Goal: Information Seeking & Learning: Find specific fact

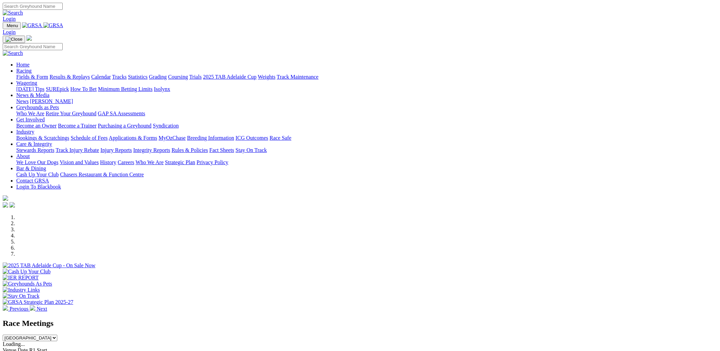
click at [63, 10] on input "Search" at bounding box center [33, 6] width 60 height 7
type input "outshine"
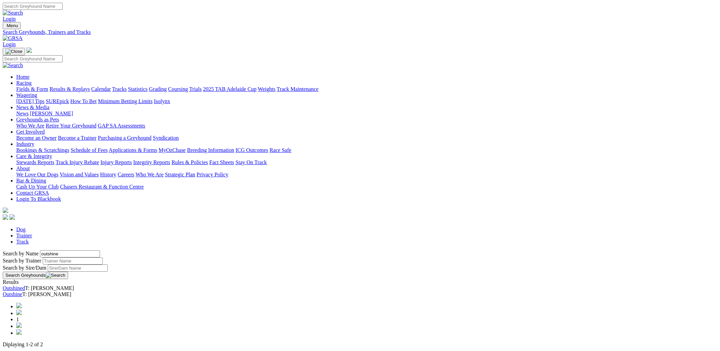
click at [22, 291] on link "Outshine" at bounding box center [13, 294] width 20 height 6
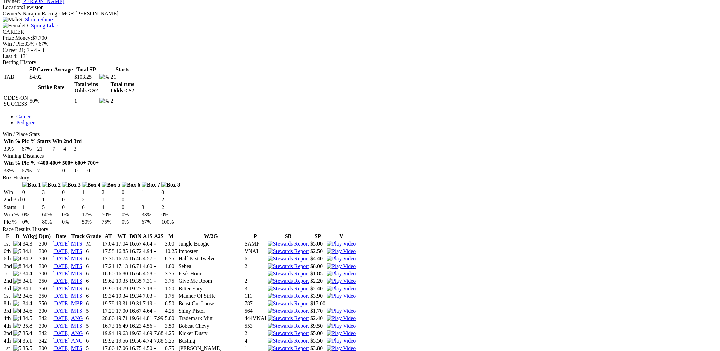
scroll to position [291, 0]
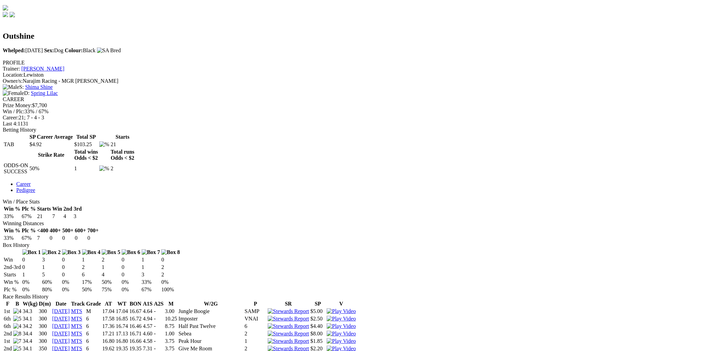
scroll to position [145, 0]
